Goal: Information Seeking & Learning: Check status

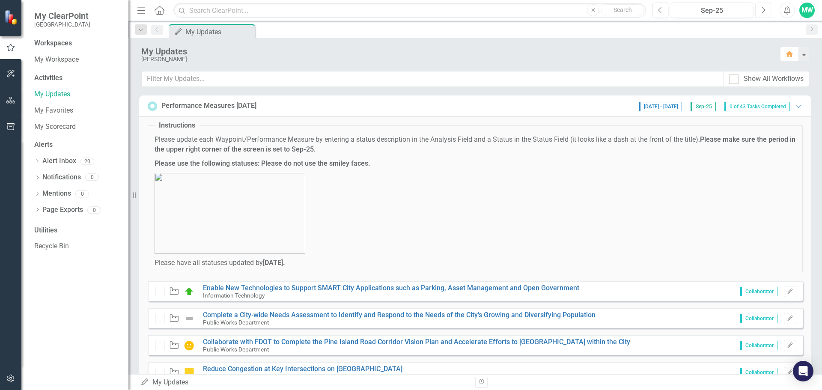
click at [761, 11] on icon "Next" at bounding box center [762, 10] width 5 height 8
click at [761, 10] on icon "Next" at bounding box center [762, 10] width 5 height 8
click at [660, 107] on span "[DATE] - [DATE]" at bounding box center [659, 106] width 43 height 9
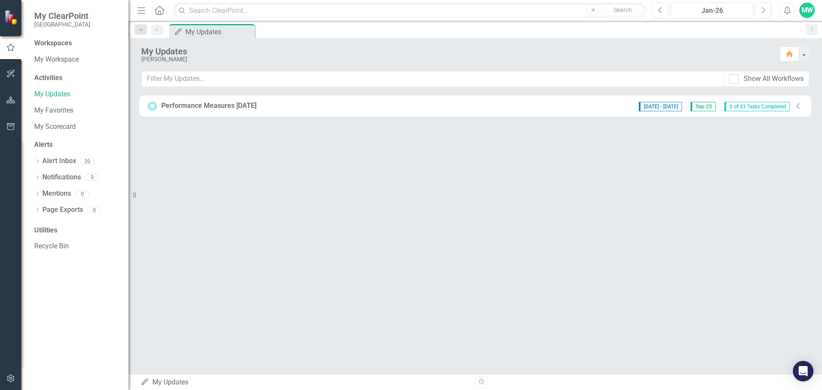
click at [660, 107] on span "[DATE] - [DATE]" at bounding box center [659, 106] width 43 height 9
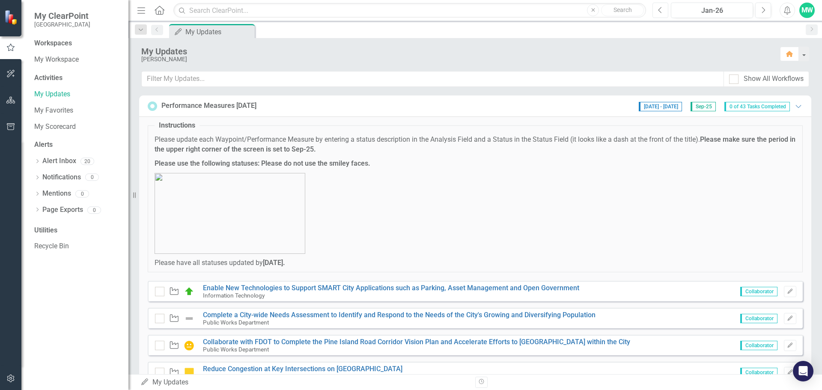
click at [664, 11] on button "Previous" at bounding box center [660, 10] width 16 height 15
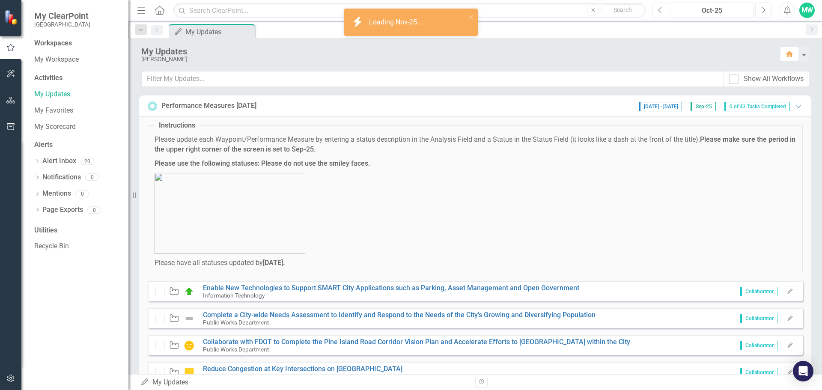
click at [664, 11] on button "Previous" at bounding box center [660, 10] width 16 height 15
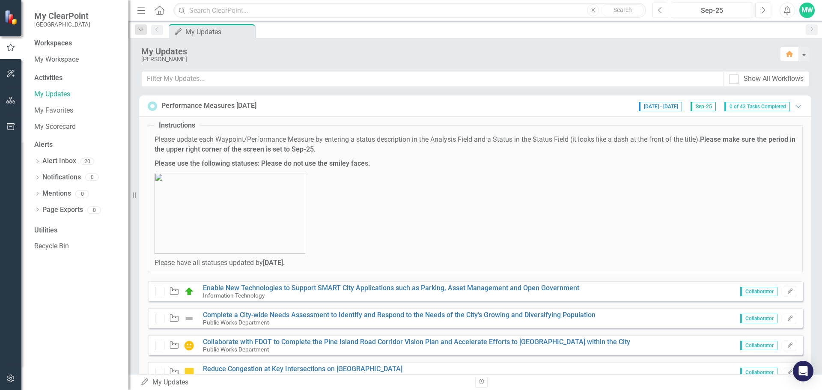
click at [664, 11] on button "Previous" at bounding box center [660, 10] width 16 height 15
click at [764, 12] on icon "Next" at bounding box center [762, 10] width 5 height 8
click at [440, 107] on div "Performance Measures [DATE] [DATE] - [DATE] Sep-25 0 of 43 Tasks Completed Expa…" at bounding box center [475, 106] width 655 height 11
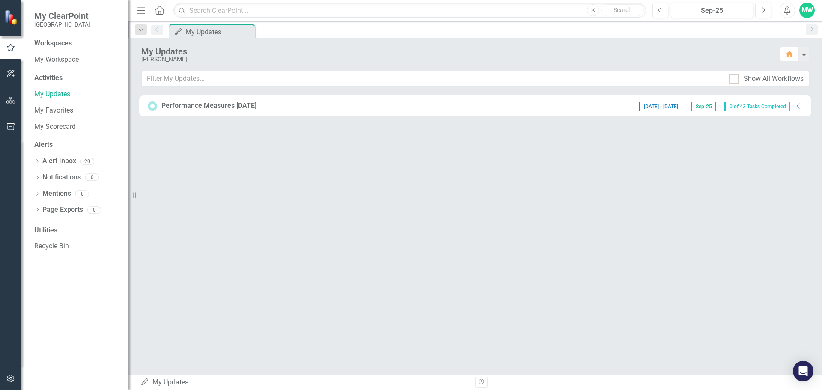
click at [439, 108] on div "Performance Measures [DATE] [DATE] - [DATE] Sep-25 0 of 43 Tasks Completed Coll…" at bounding box center [475, 106] width 655 height 11
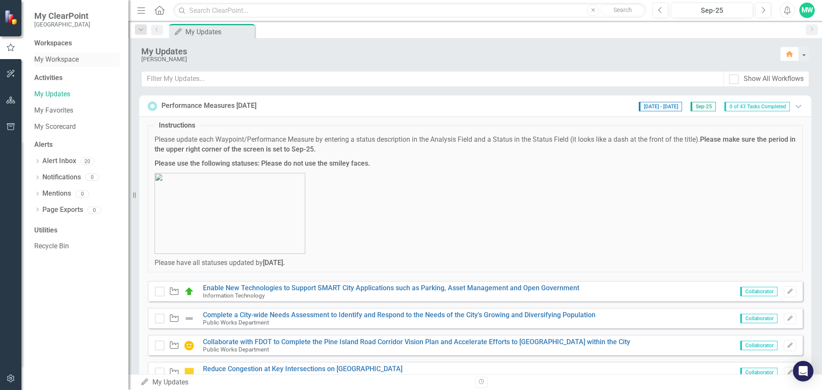
click at [68, 60] on link "My Workspace" at bounding box center [77, 60] width 86 height 10
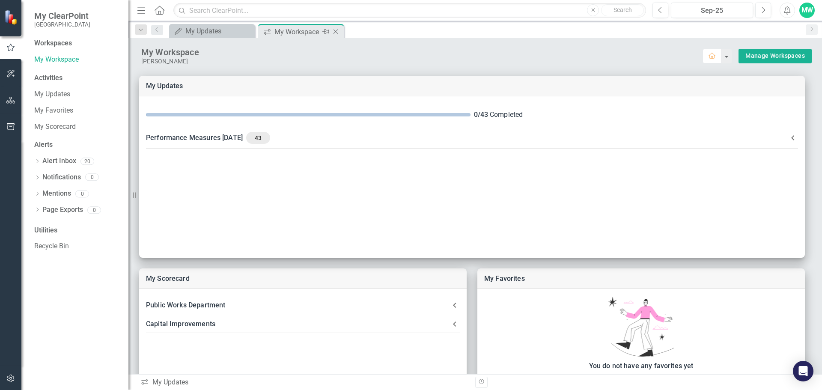
click at [337, 31] on icon "Close" at bounding box center [335, 31] width 9 height 7
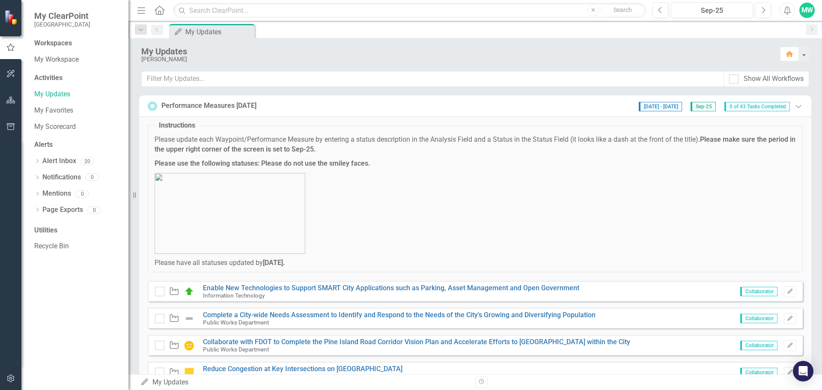
click at [467, 199] on p at bounding box center [474, 213] width 641 height 81
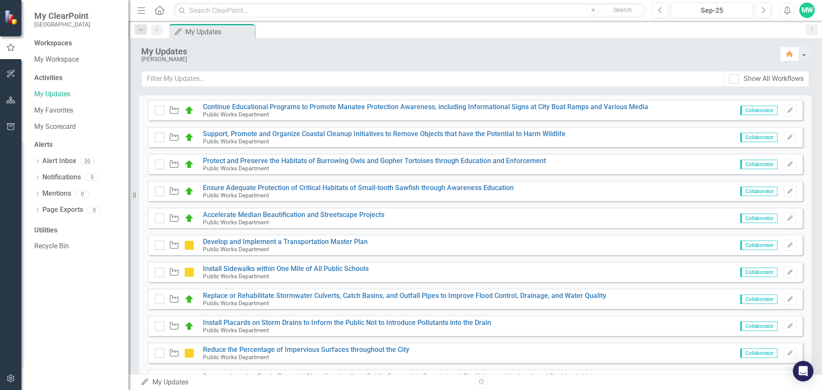
scroll to position [1085, 0]
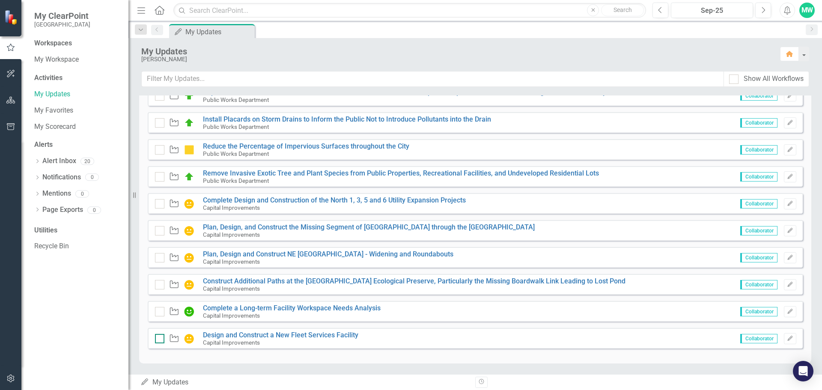
click at [162, 340] on div at bounding box center [159, 338] width 9 height 9
click at [160, 339] on input "checkbox" at bounding box center [158, 337] width 6 height 6
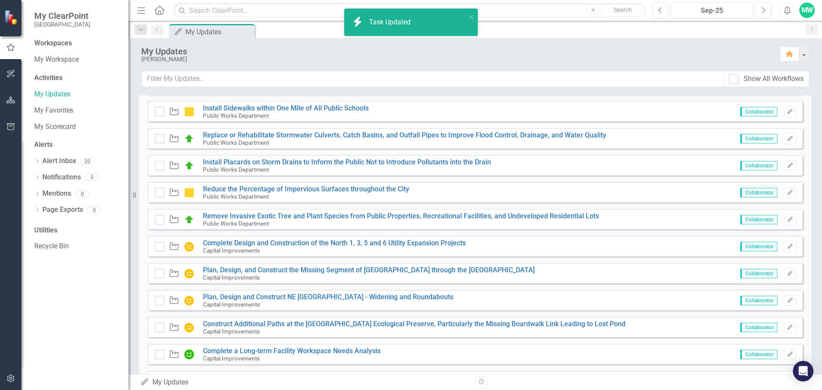
checkbox input "true"
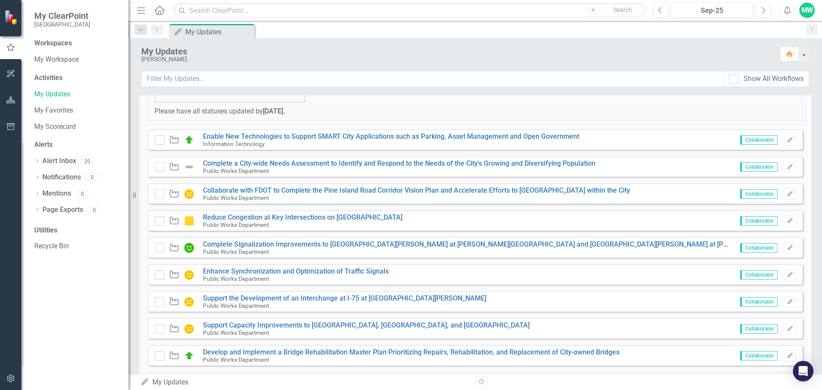
scroll to position [0, 0]
